Goal: Participate in discussion: Engage in conversation with other users on a specific topic

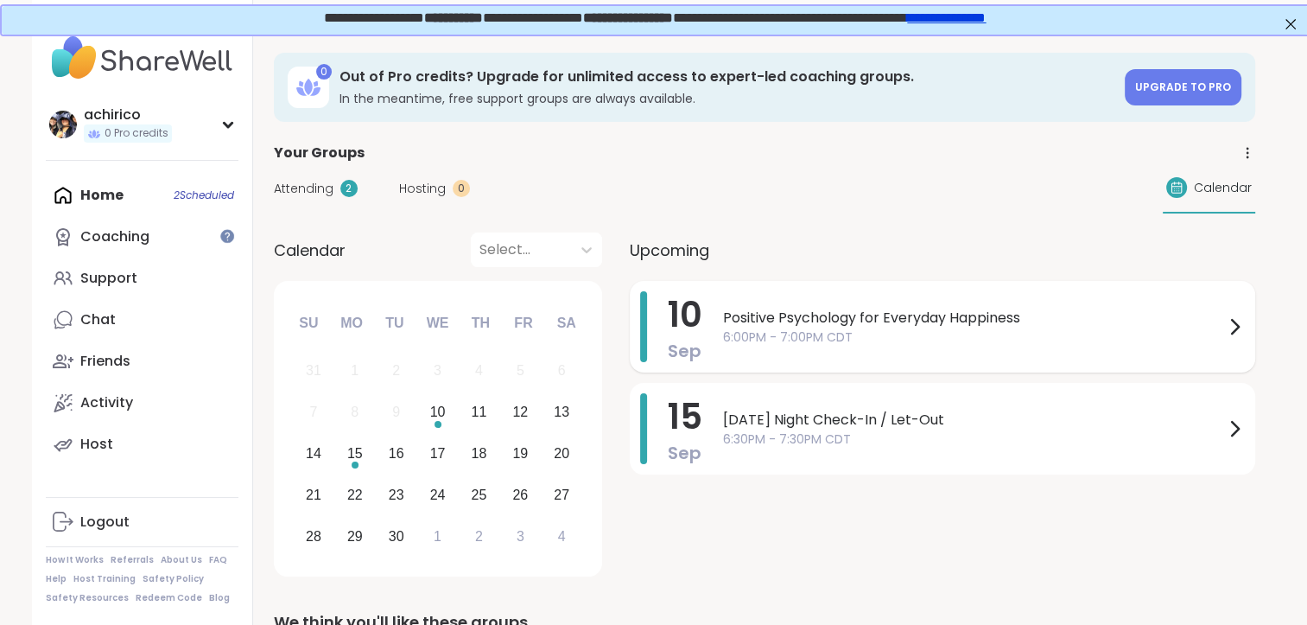
click at [873, 324] on span "Positive Psychology for Everyday Happiness" at bounding box center [973, 318] width 501 height 21
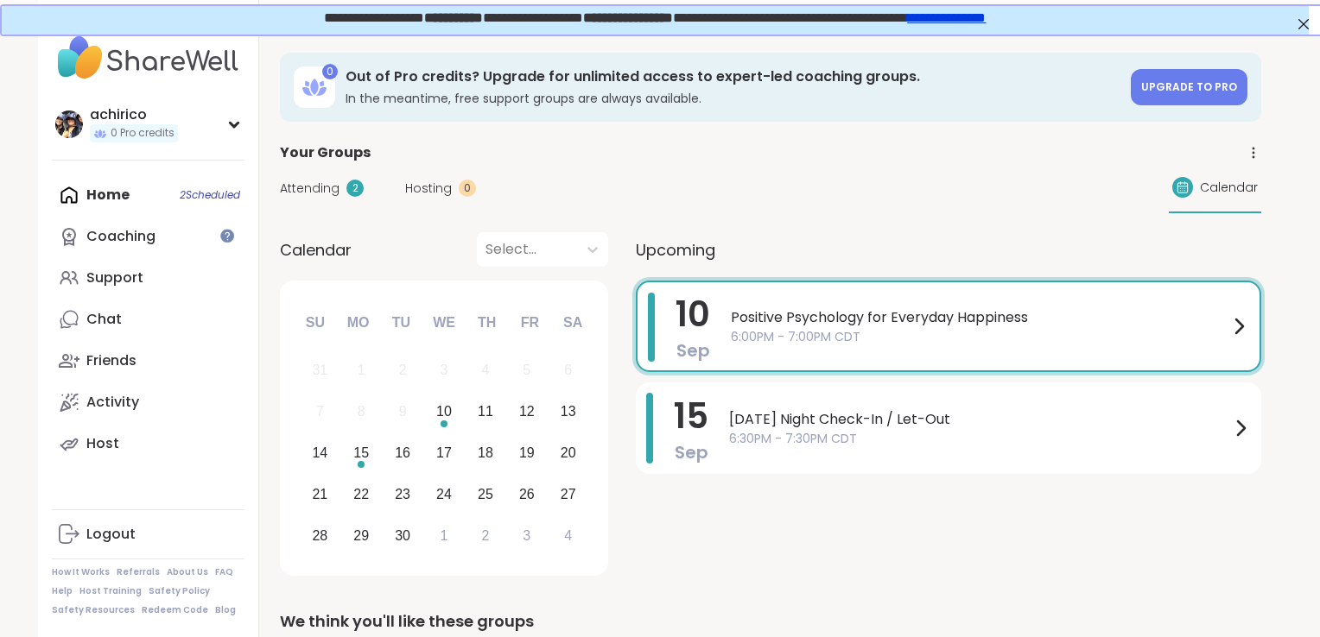
click at [713, 527] on div "[DATE] Positive Psychology for Everyday Happiness 6:00PM - 7:00PM CDT [DATE] [D…" at bounding box center [948, 431] width 625 height 301
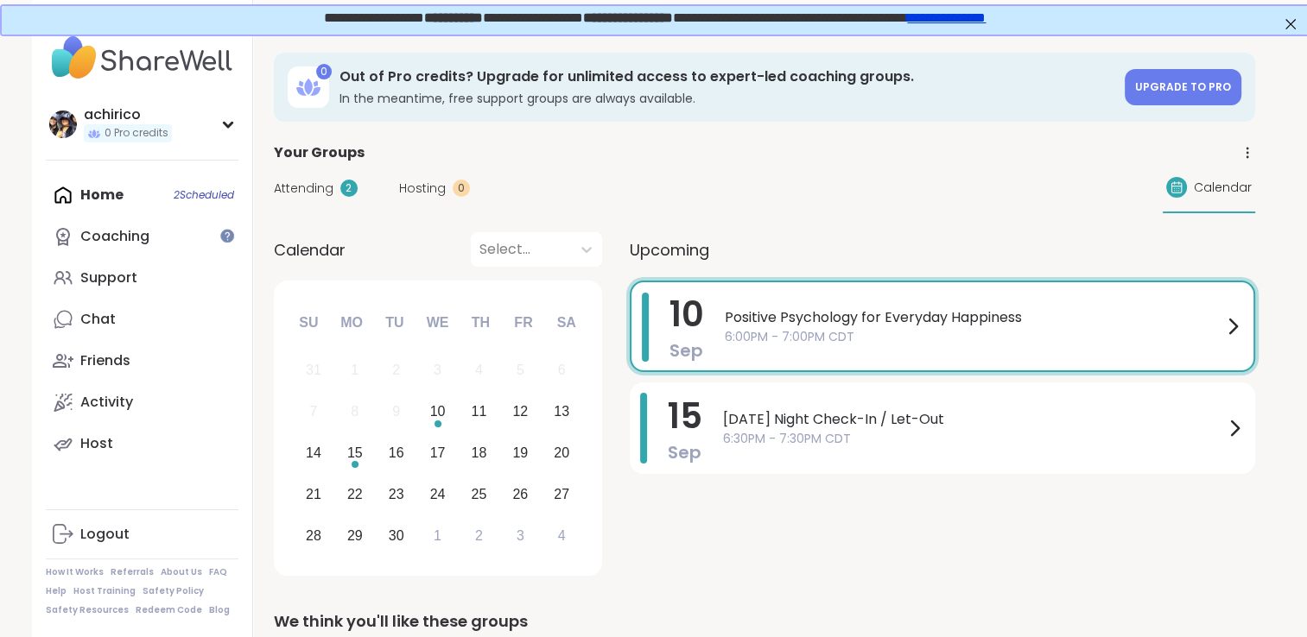
click at [1060, 324] on span "Positive Psychology for Everyday Happiness" at bounding box center [974, 318] width 498 height 21
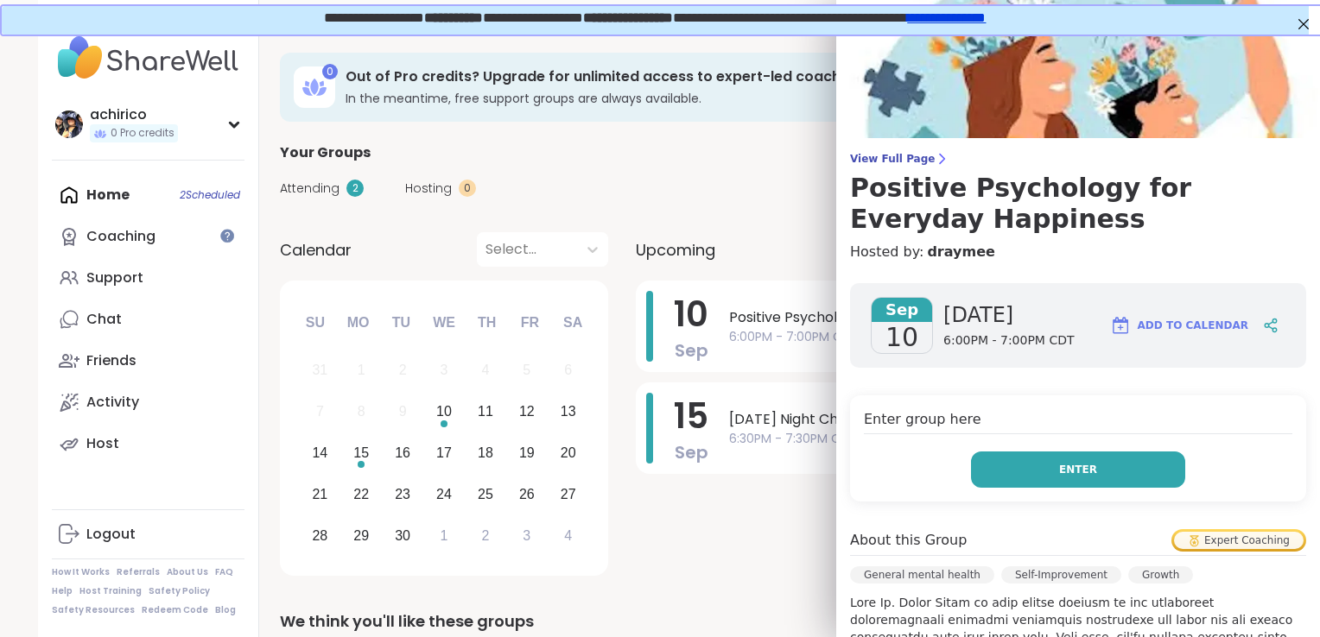
click at [994, 476] on button "Enter" at bounding box center [1078, 470] width 214 height 36
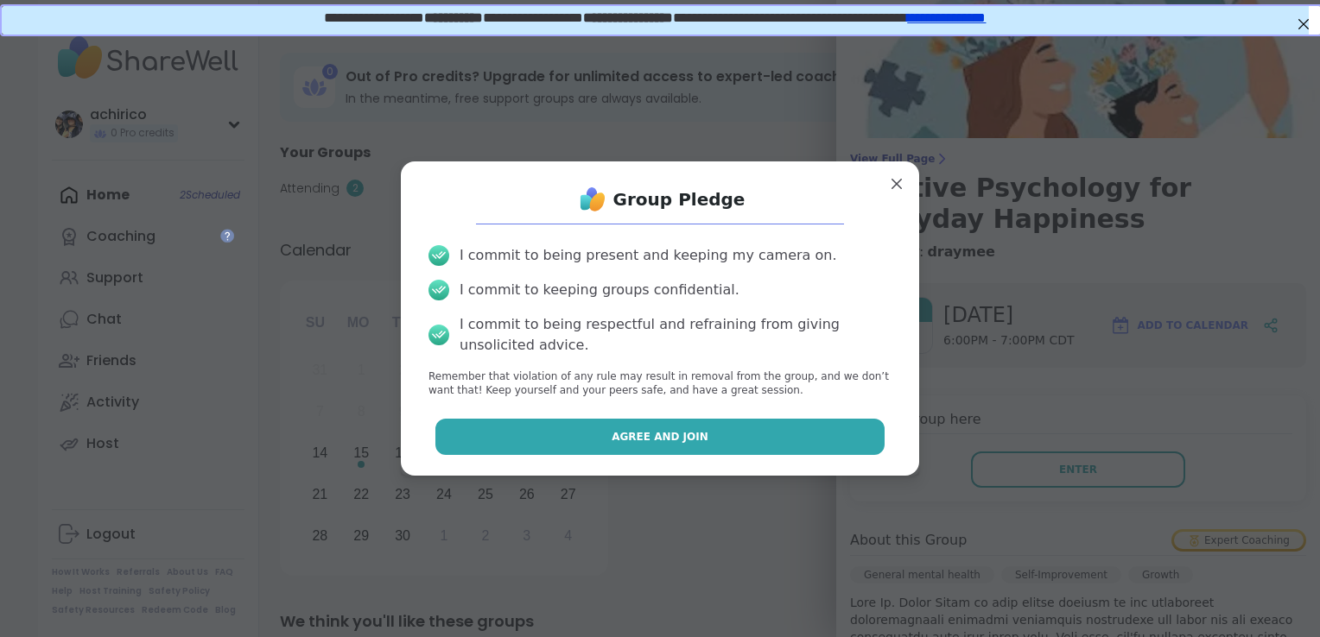
click at [764, 443] on button "Agree and Join" at bounding box center [660, 437] width 450 height 36
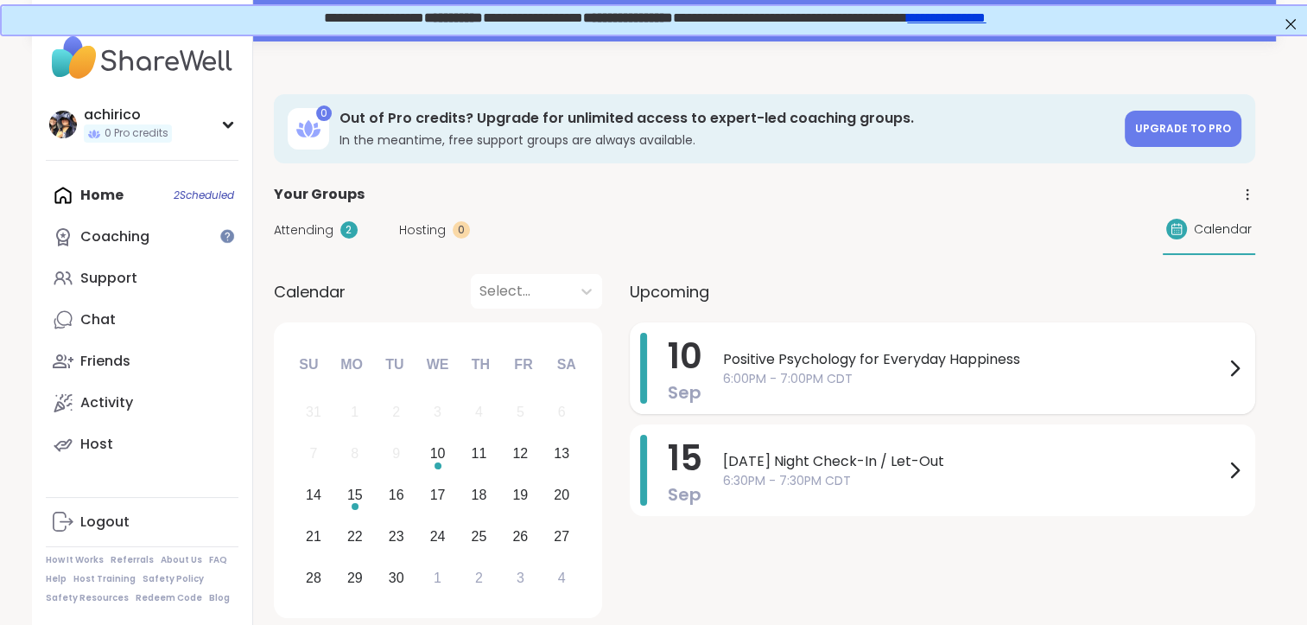
click at [900, 383] on span "6:00PM - 7:00PM CDT" at bounding box center [973, 379] width 501 height 18
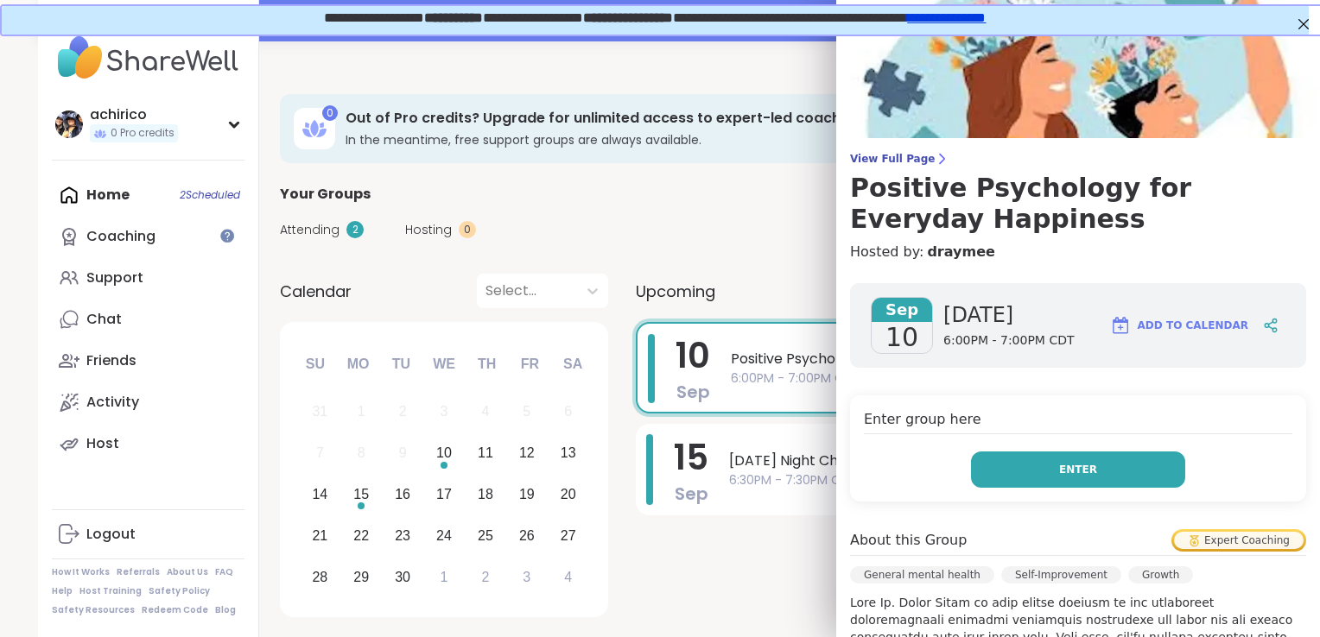
click at [1112, 472] on button "Enter" at bounding box center [1078, 470] width 214 height 36
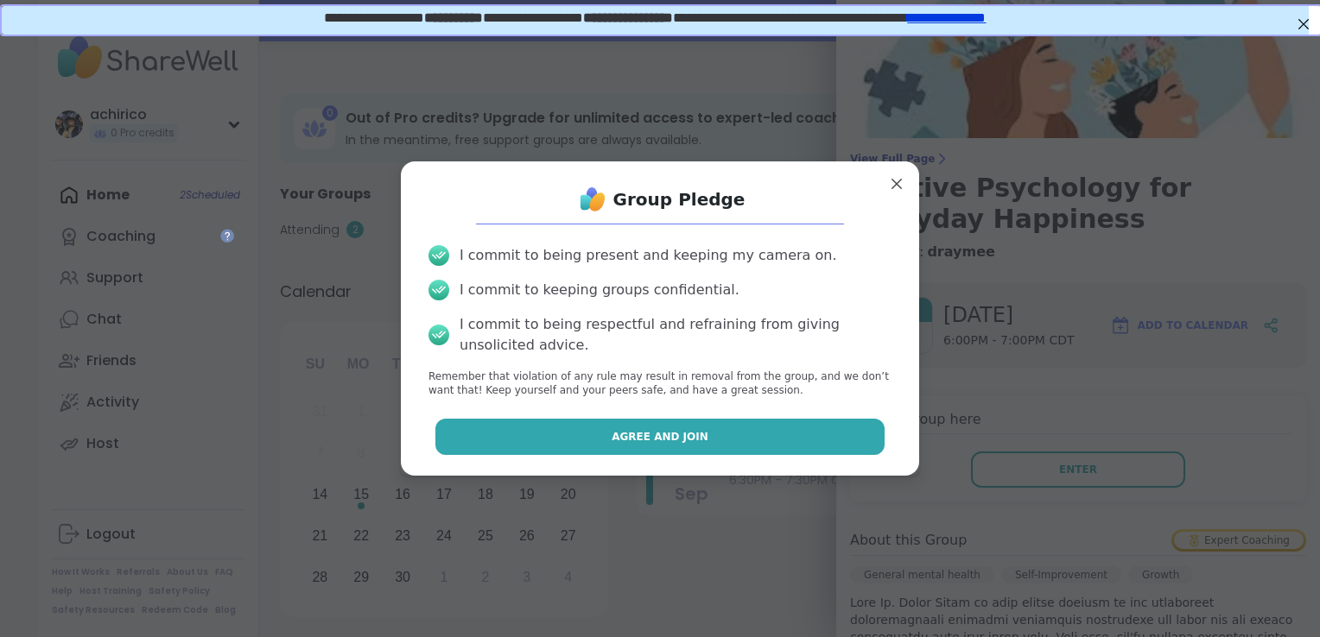
click at [784, 429] on button "Agree and Join" at bounding box center [660, 437] width 450 height 36
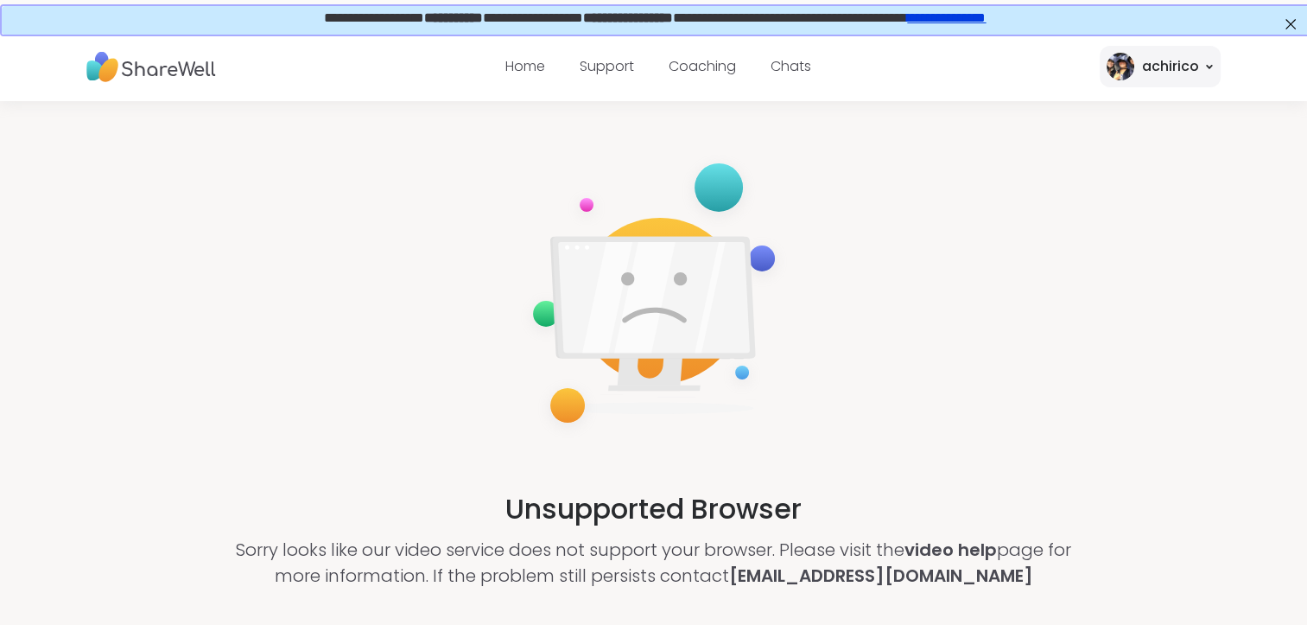
click at [1183, 69] on div "achirico" at bounding box center [1169, 66] width 57 height 21
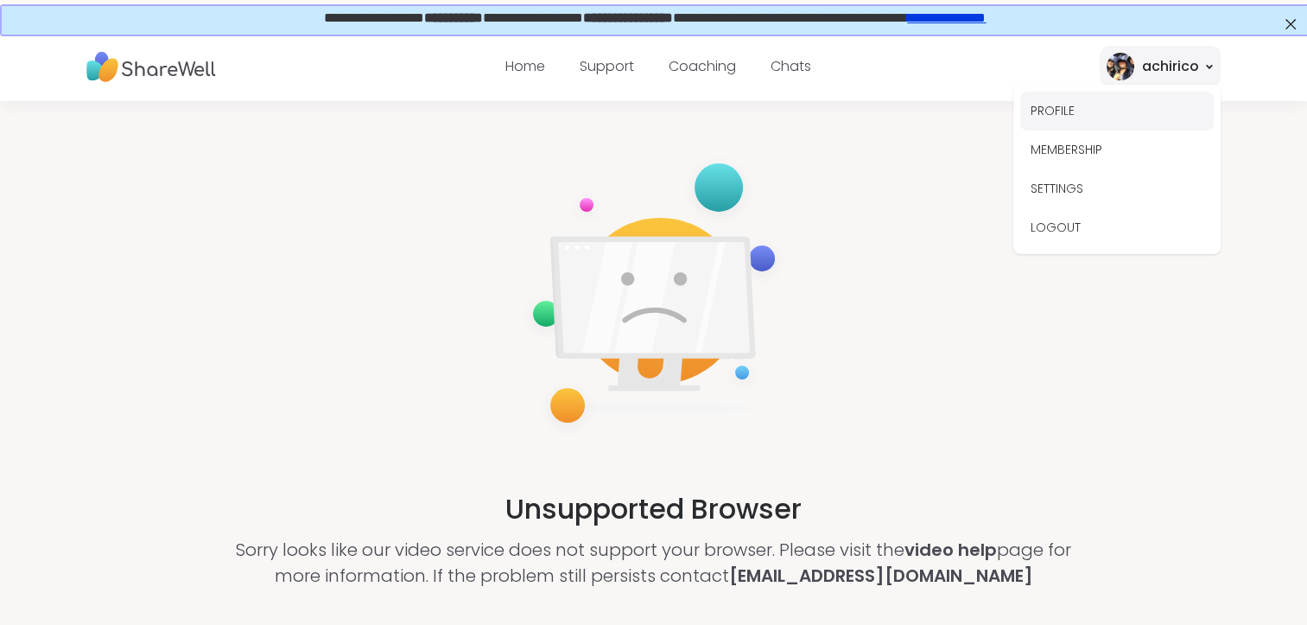
click at [1088, 122] on button "PROFILE" at bounding box center [1116, 111] width 193 height 39
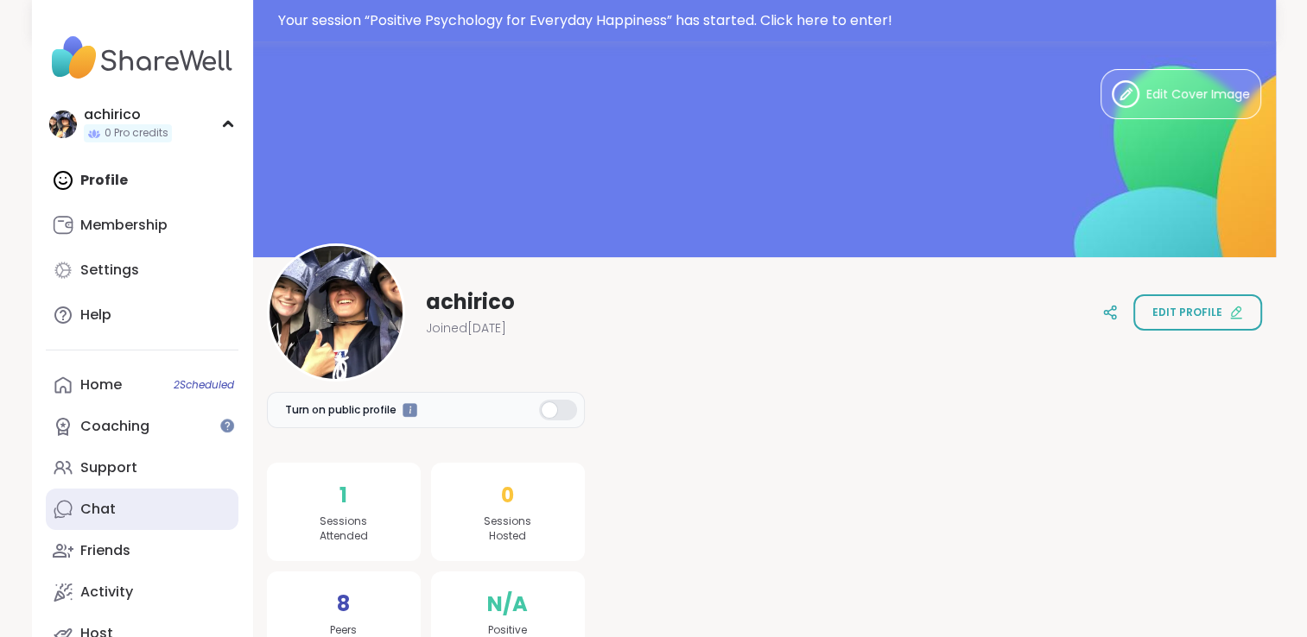
click at [116, 496] on link "Chat" at bounding box center [142, 509] width 193 height 41
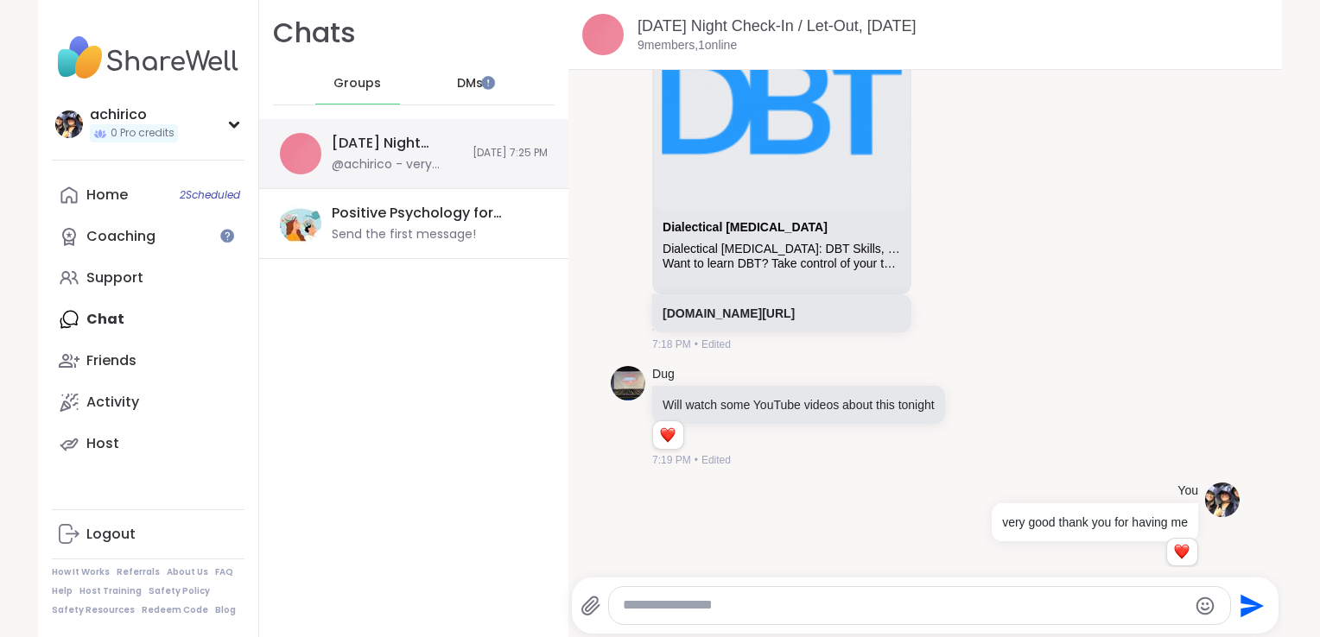
click at [387, 150] on div "Monday Night Check-In / Let-Out, Sep 08" at bounding box center [397, 143] width 130 height 19
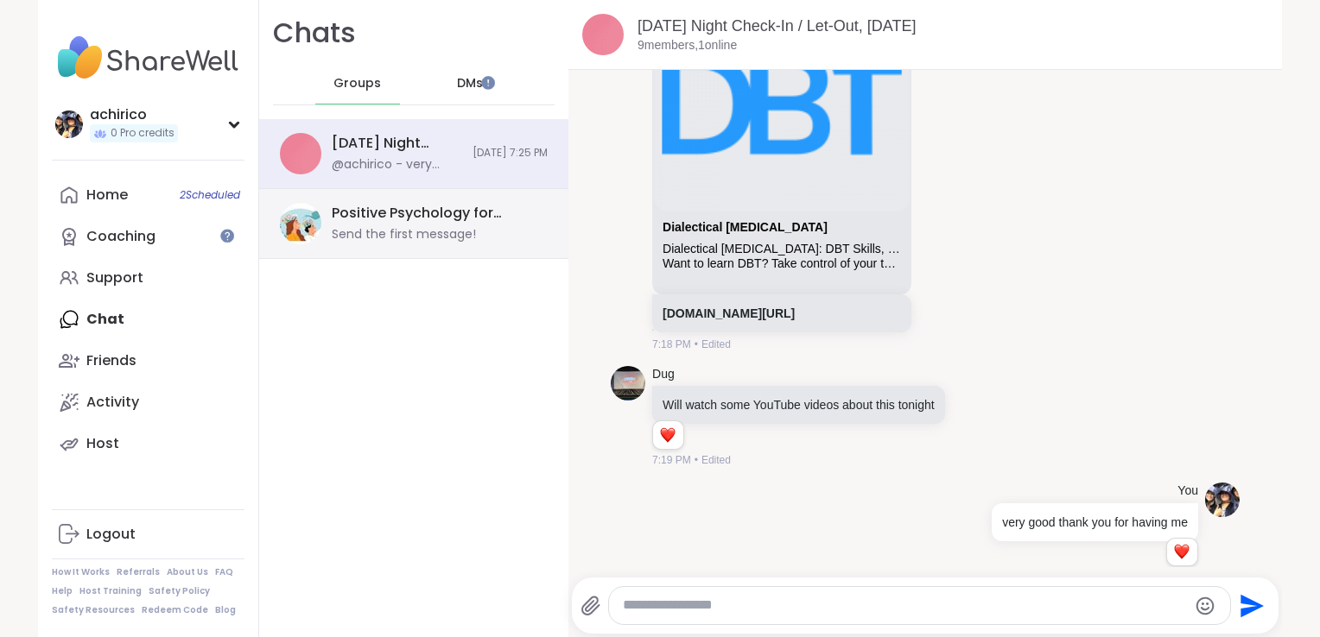
click at [418, 232] on div "Send the first message!" at bounding box center [404, 234] width 144 height 17
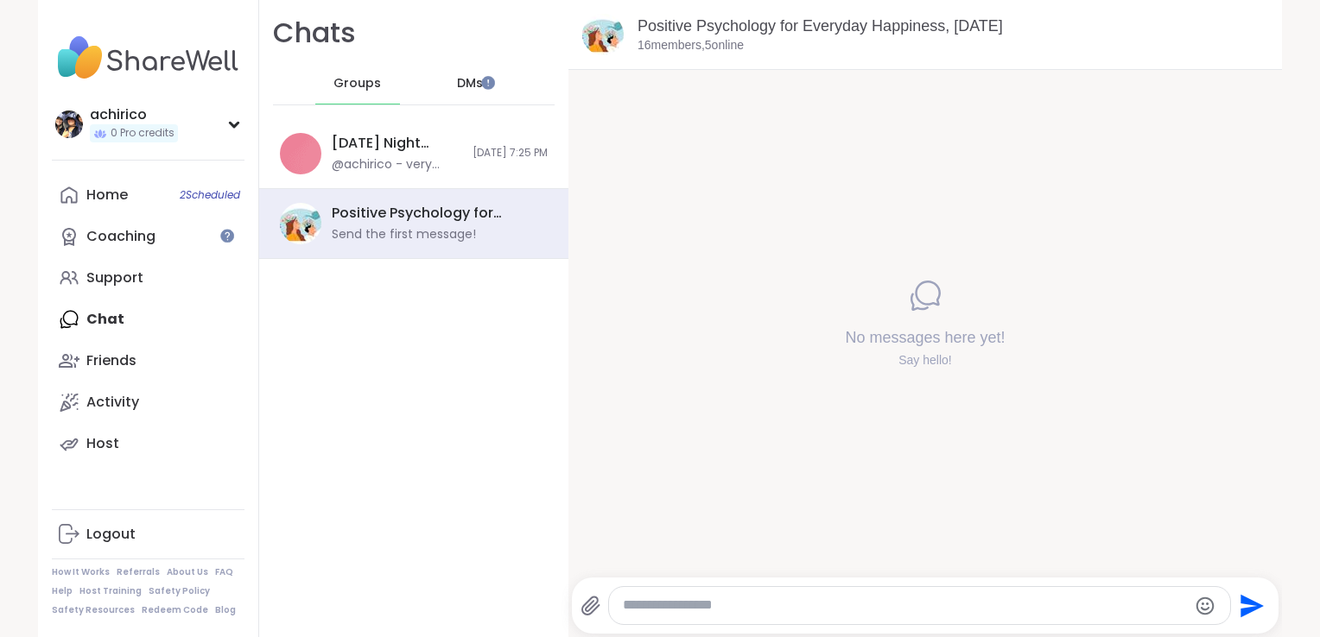
click at [710, 610] on textarea "Type your message" at bounding box center [905, 606] width 564 height 18
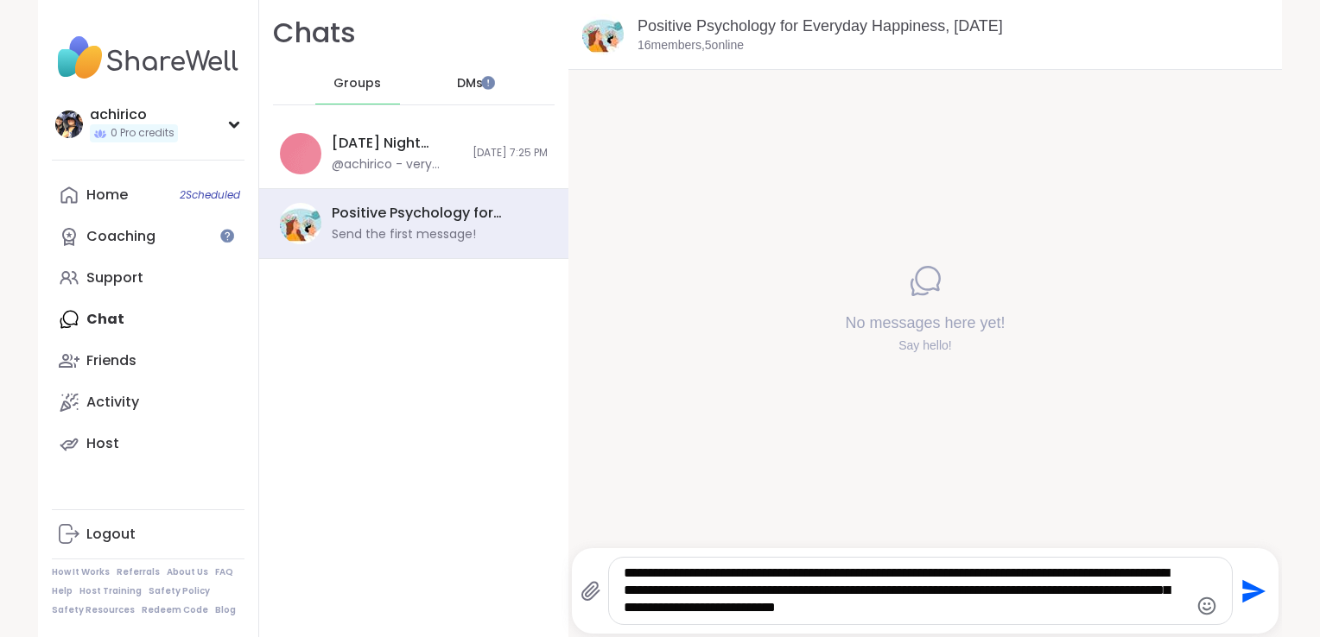
type textarea "**********"
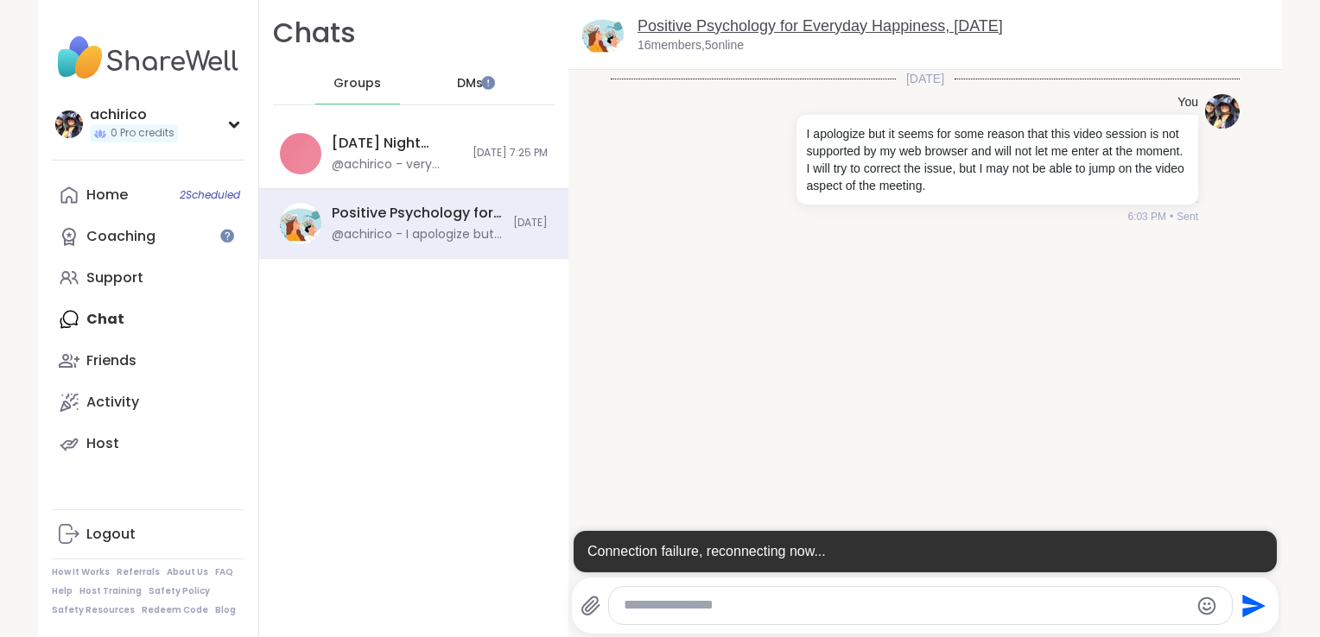
click at [752, 24] on link "Positive Psychology for Everyday Happiness, Sep 10" at bounding box center [819, 25] width 365 height 17
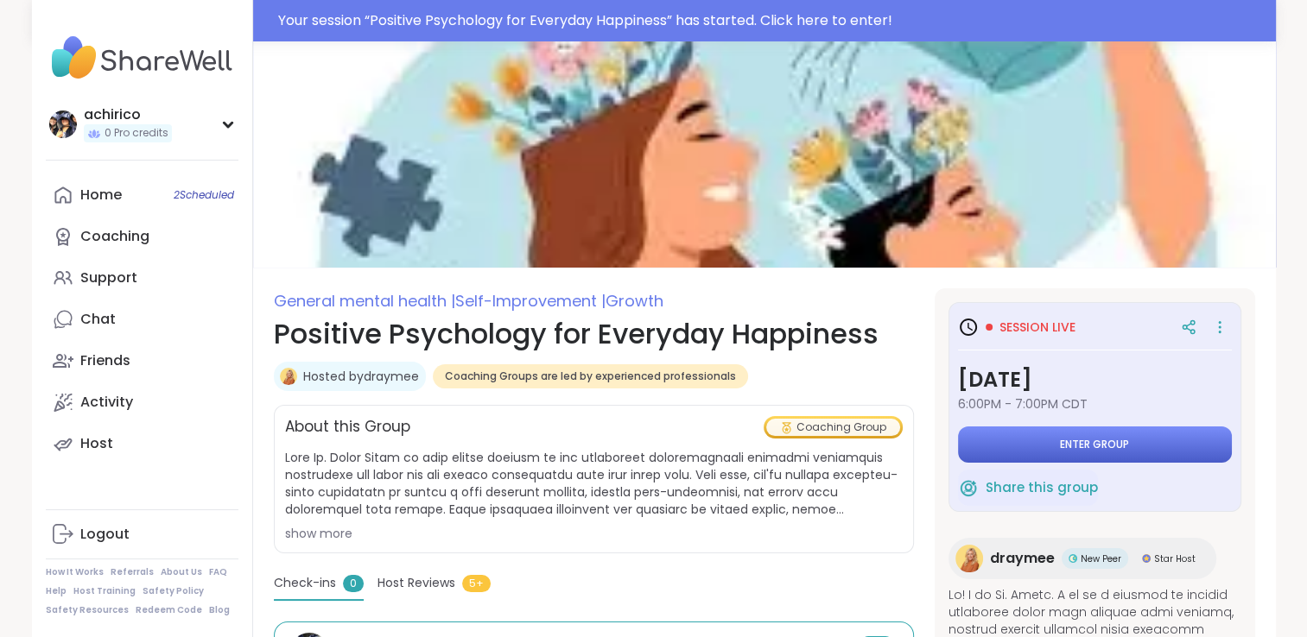
click at [1023, 428] on button "Enter group" at bounding box center [1095, 445] width 274 height 36
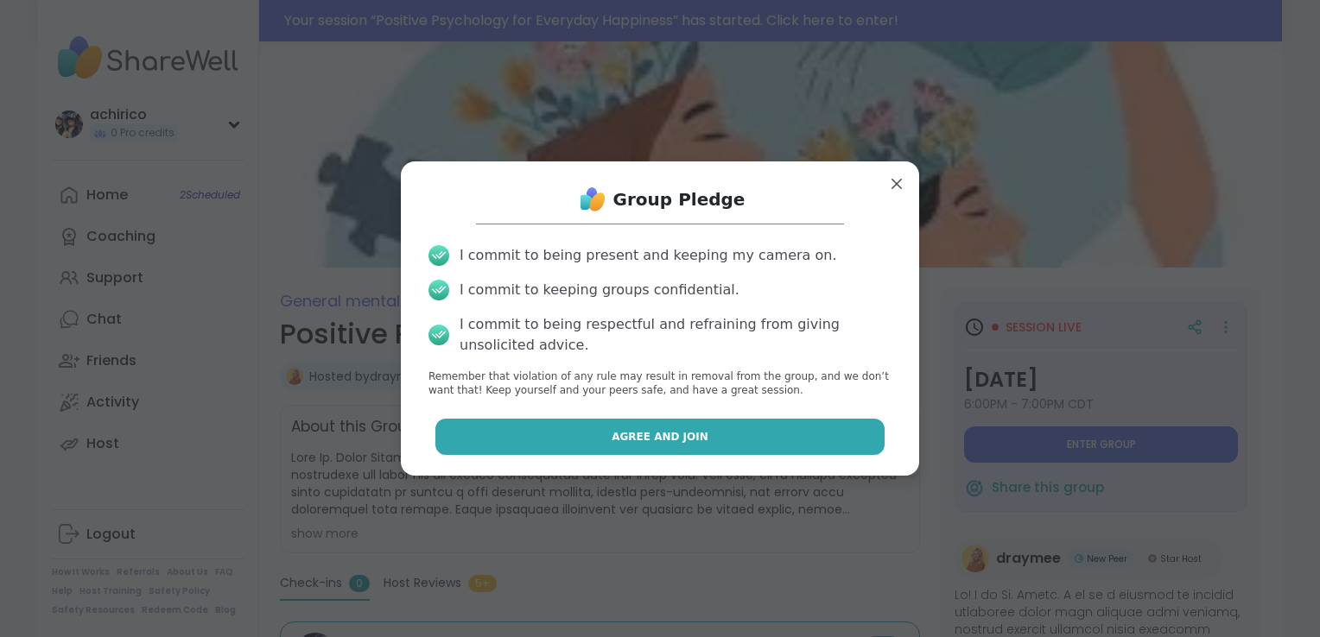
click at [629, 432] on span "Agree and Join" at bounding box center [660, 437] width 97 height 16
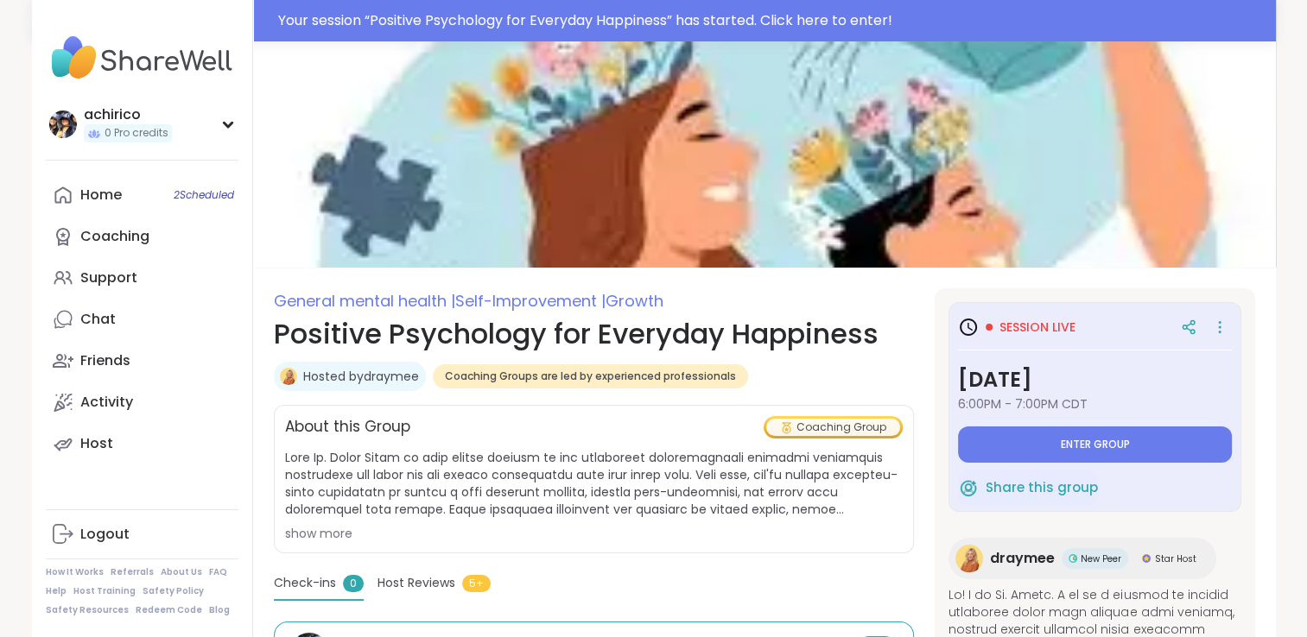
type textarea "*"
